Goal: Find specific page/section: Find specific page/section

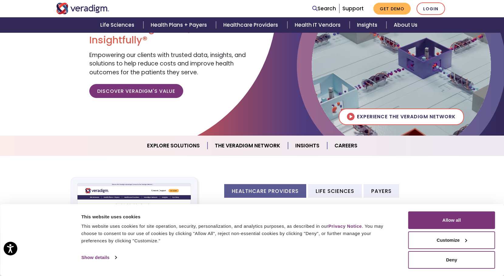
scroll to position [71, 0]
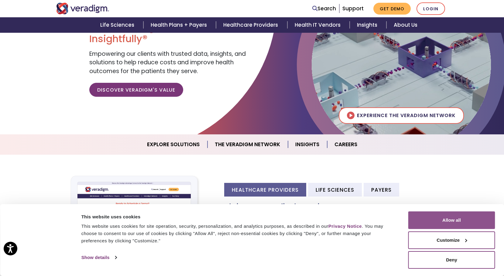
click at [451, 214] on button "Allow all" at bounding box center [451, 221] width 87 height 18
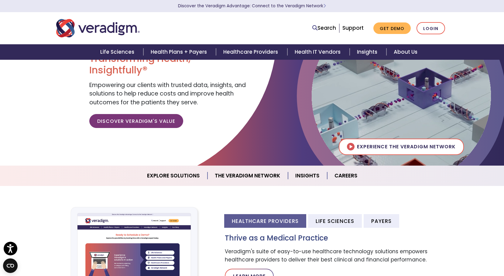
scroll to position [0, 0]
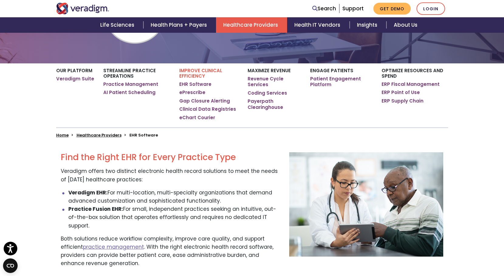
scroll to position [92, 0]
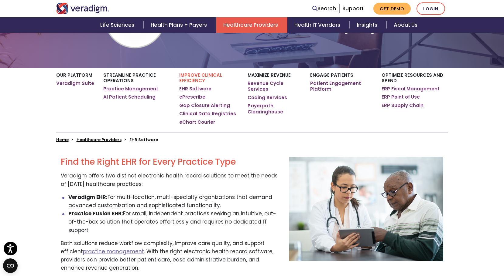
click at [138, 87] on link "Practice Management" at bounding box center [130, 89] width 55 height 6
